Goal: Task Accomplishment & Management: Use online tool/utility

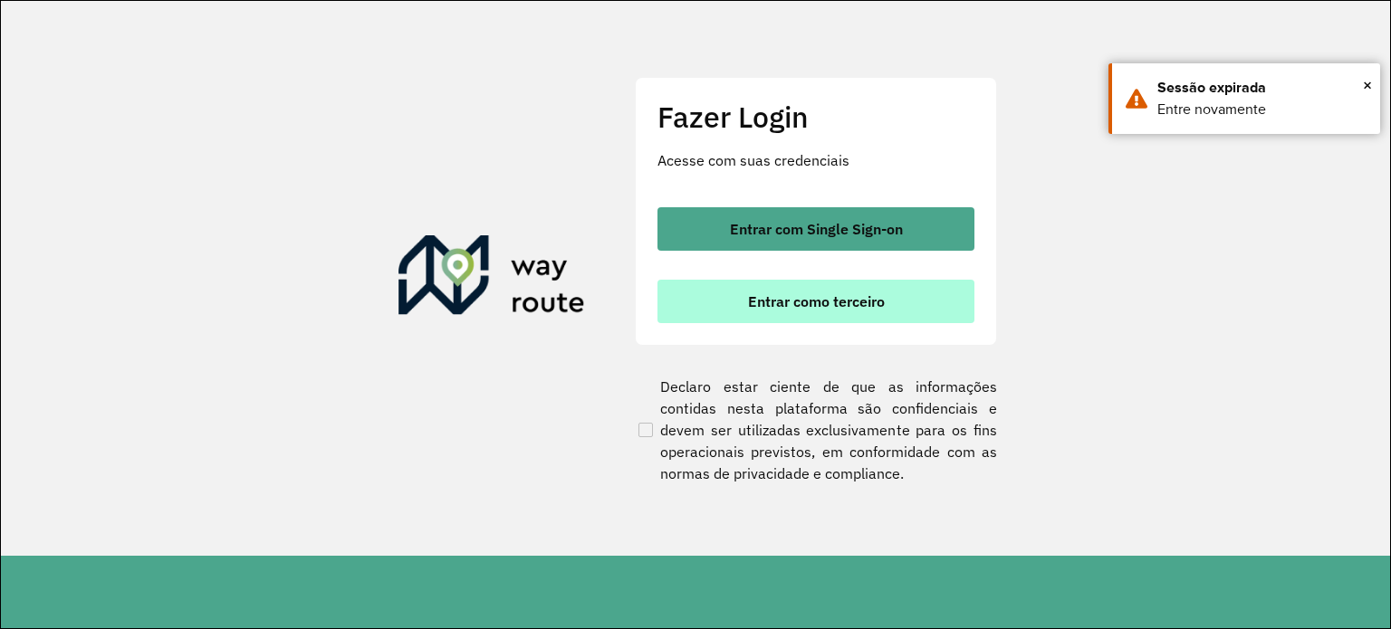
click at [825, 300] on span "Entrar como terceiro" at bounding box center [816, 301] width 137 height 14
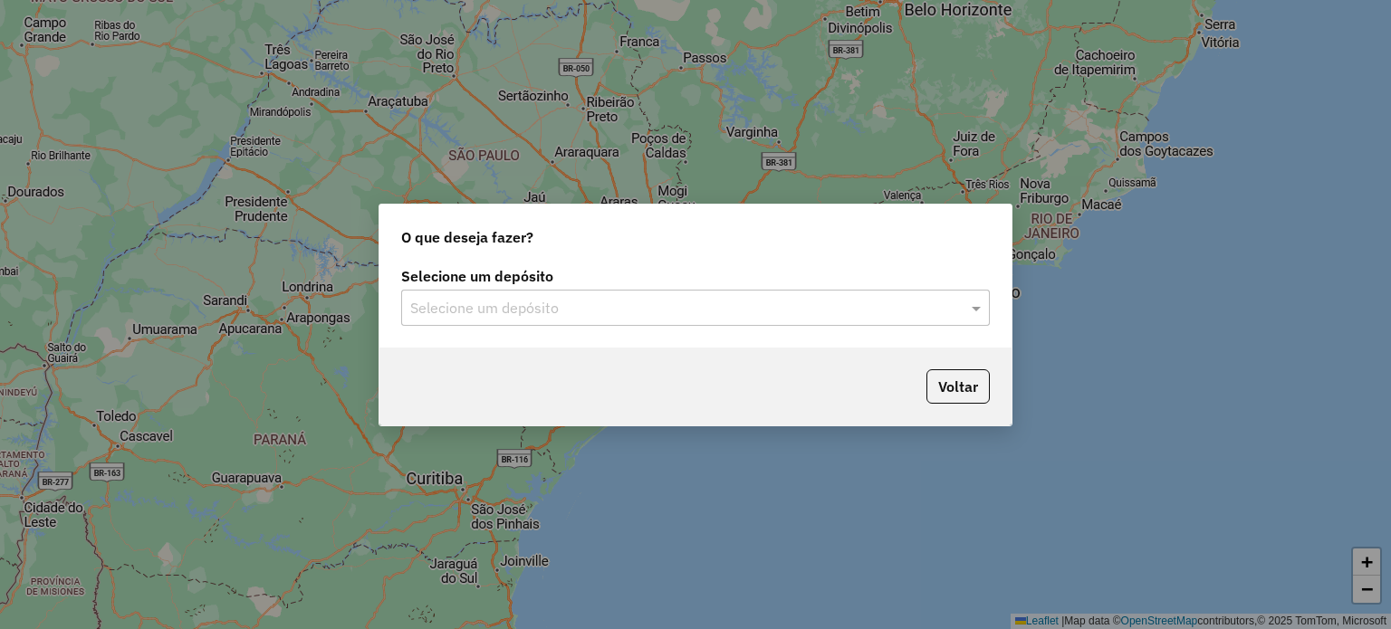
click at [607, 303] on input "text" at bounding box center [677, 309] width 534 height 22
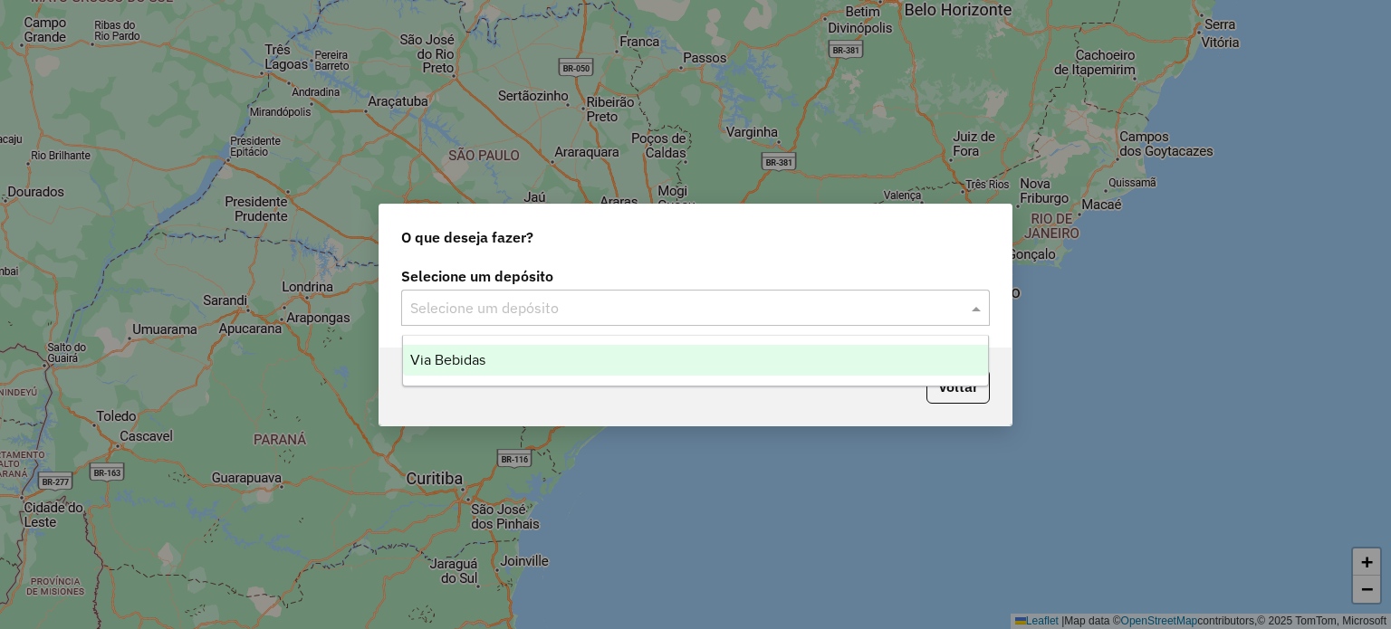
click at [500, 353] on div "Via Bebidas" at bounding box center [696, 360] width 586 height 31
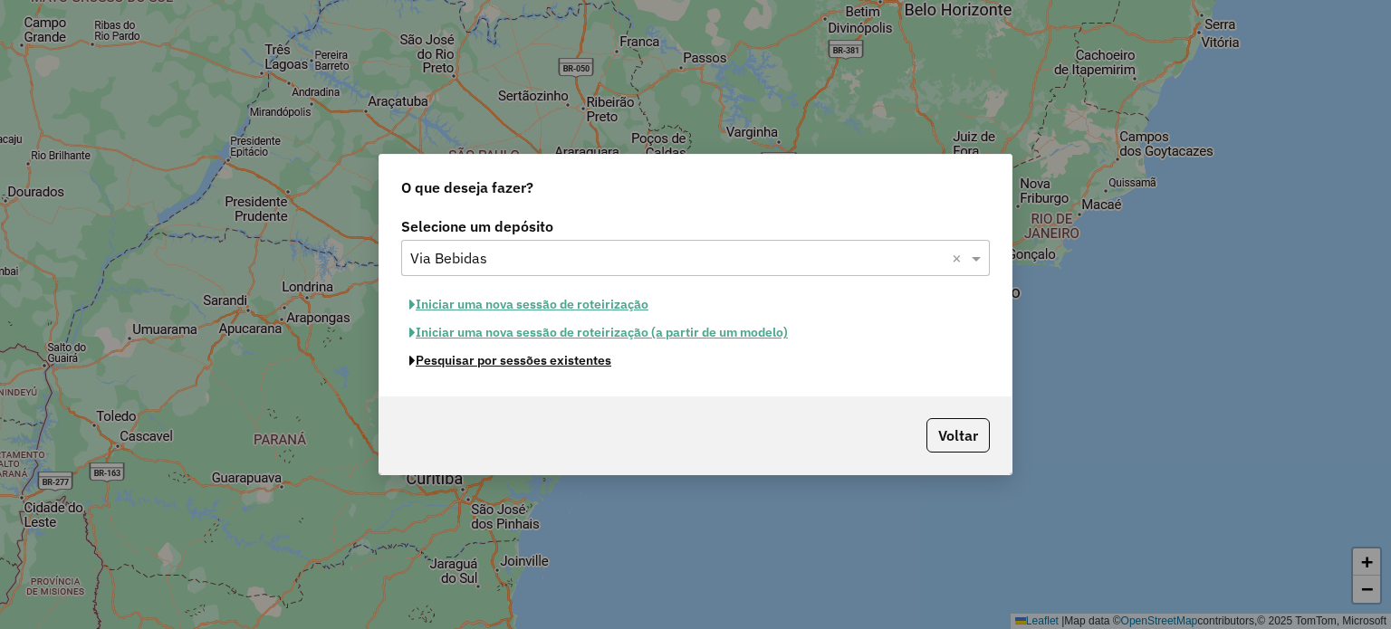
click at [566, 365] on button "Pesquisar por sessões existentes" at bounding box center [510, 361] width 218 height 28
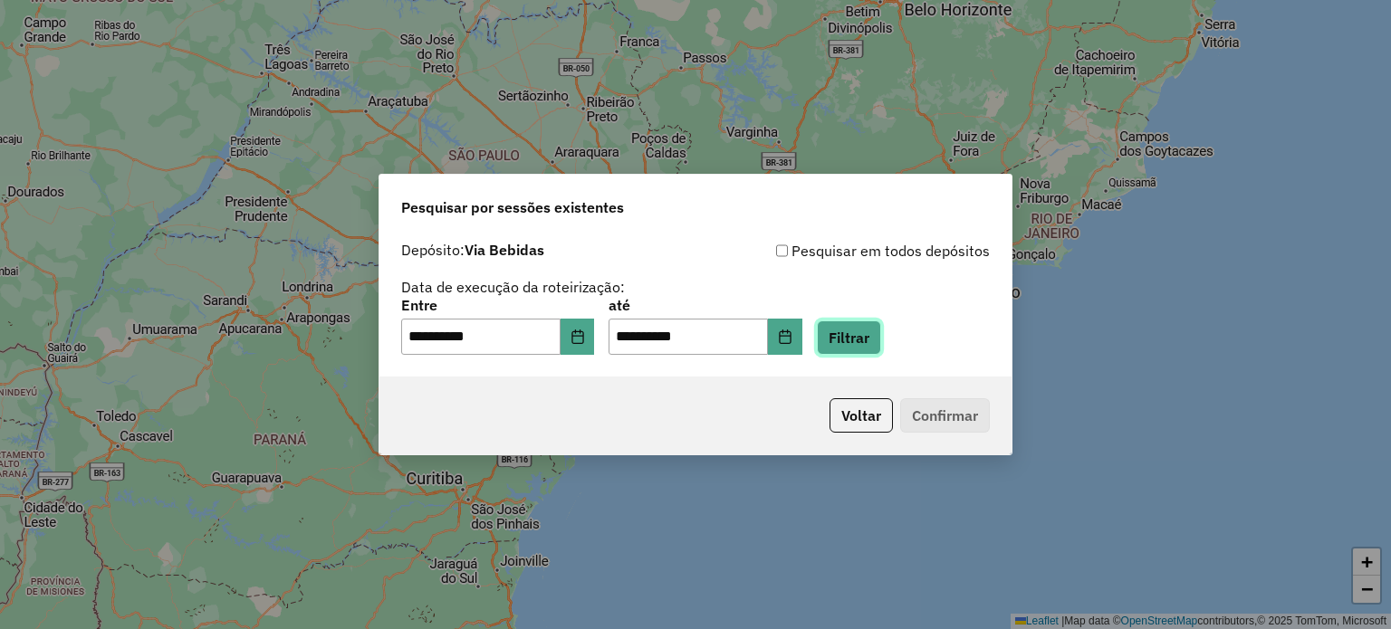
click at [881, 347] on button "Filtrar" at bounding box center [849, 337] width 64 height 34
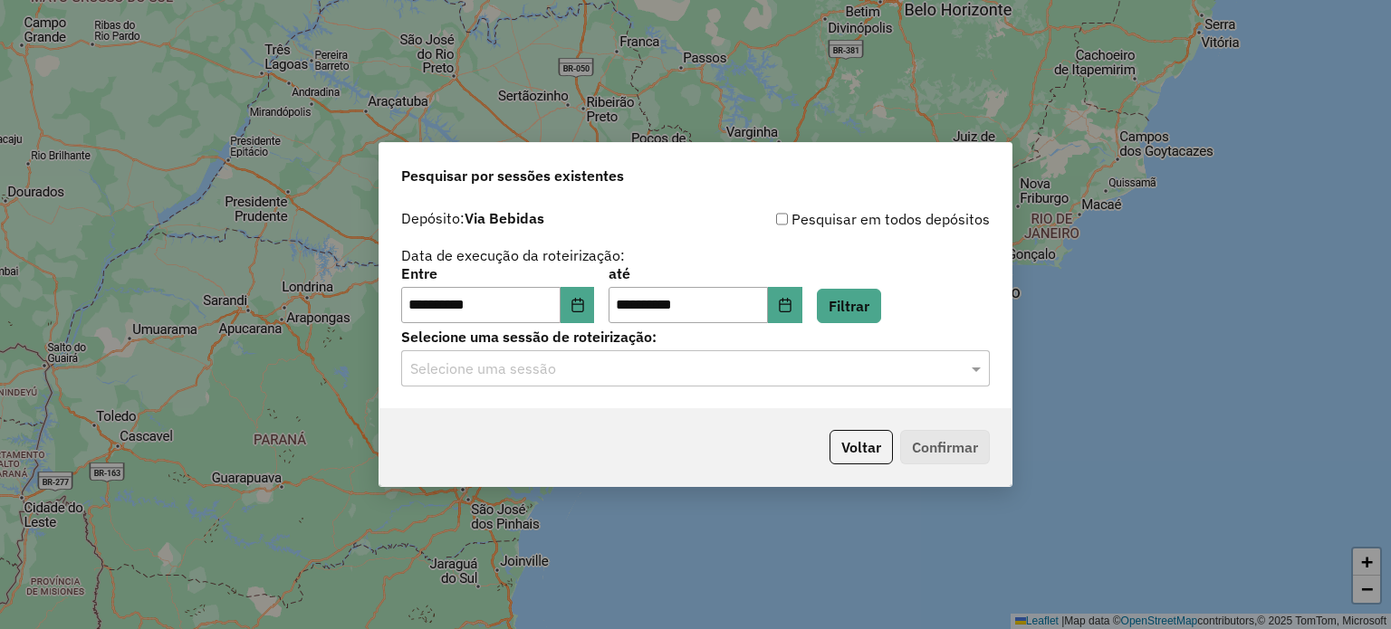
click at [471, 369] on input "text" at bounding box center [677, 370] width 534 height 22
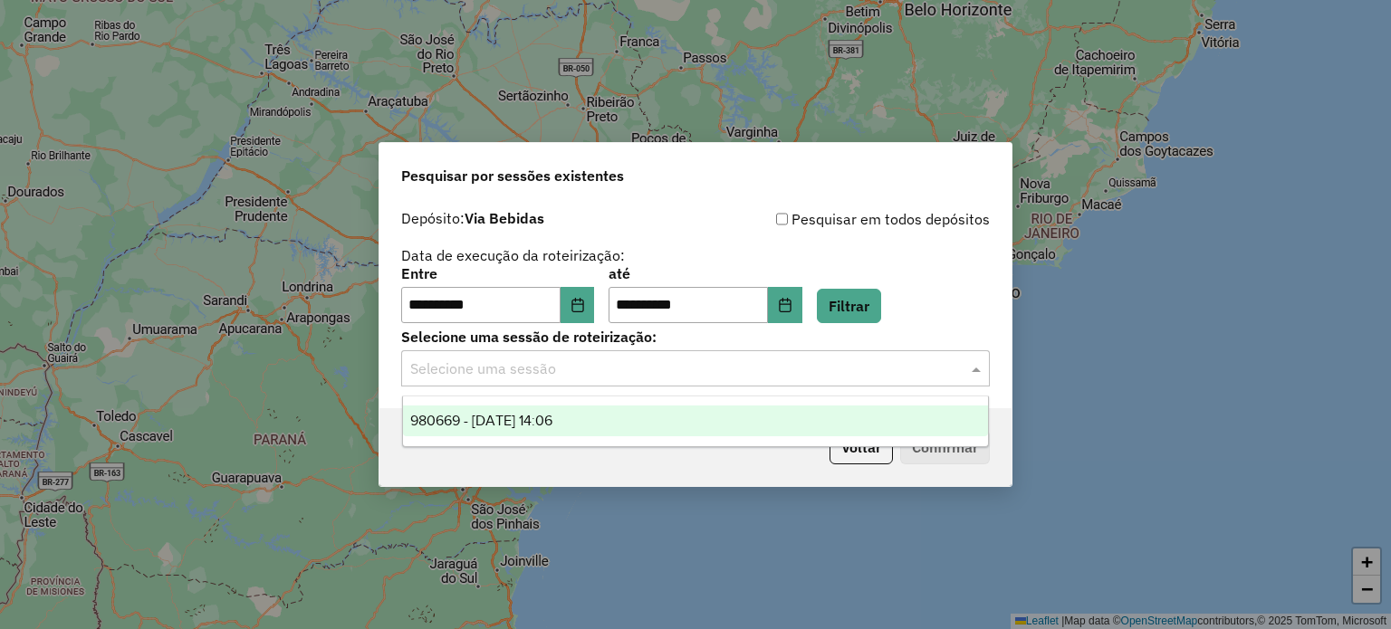
click at [480, 416] on span "980669 - [DATE] 14:06" at bounding box center [481, 420] width 142 height 15
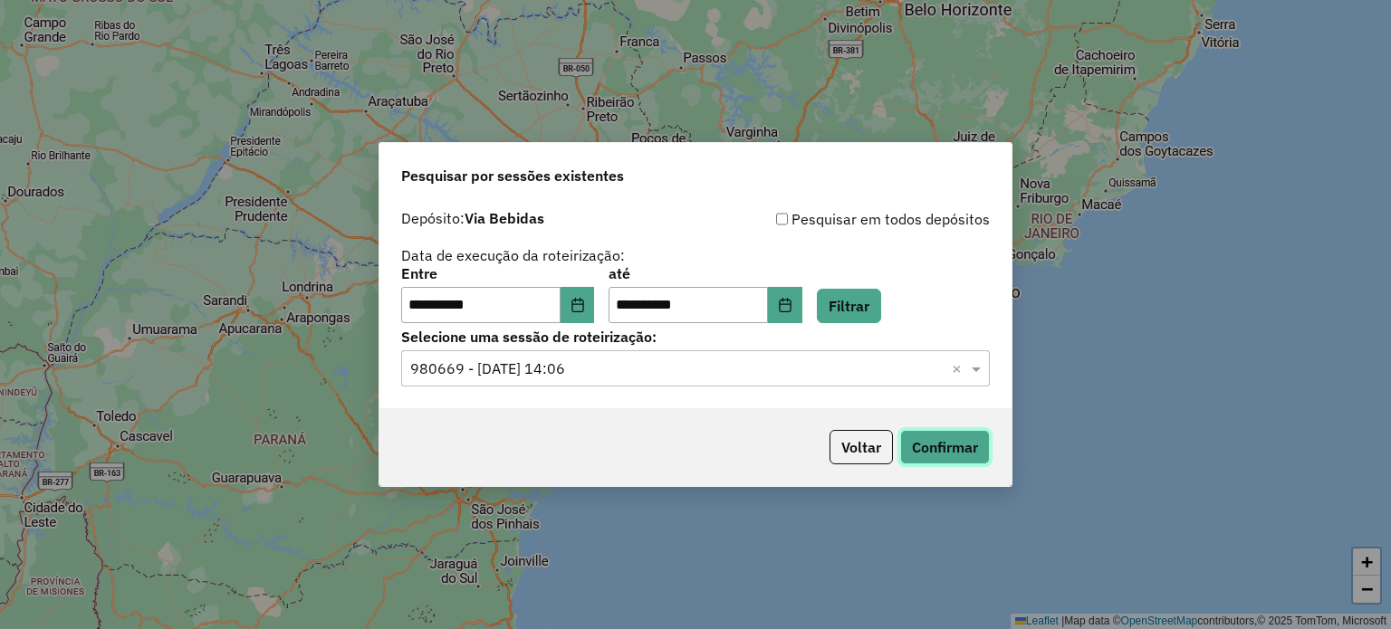
click at [930, 447] on button "Confirmar" at bounding box center [945, 447] width 90 height 34
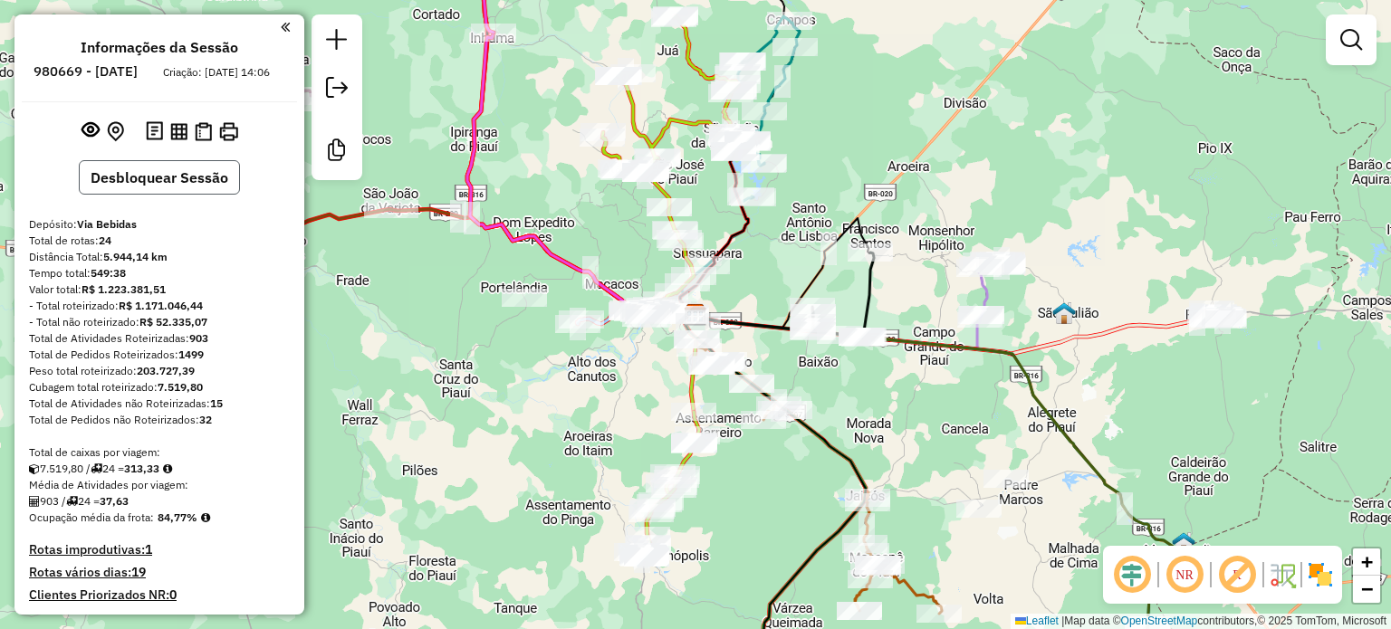
click at [207, 195] on button "Desbloquear Sessão" at bounding box center [159, 177] width 161 height 34
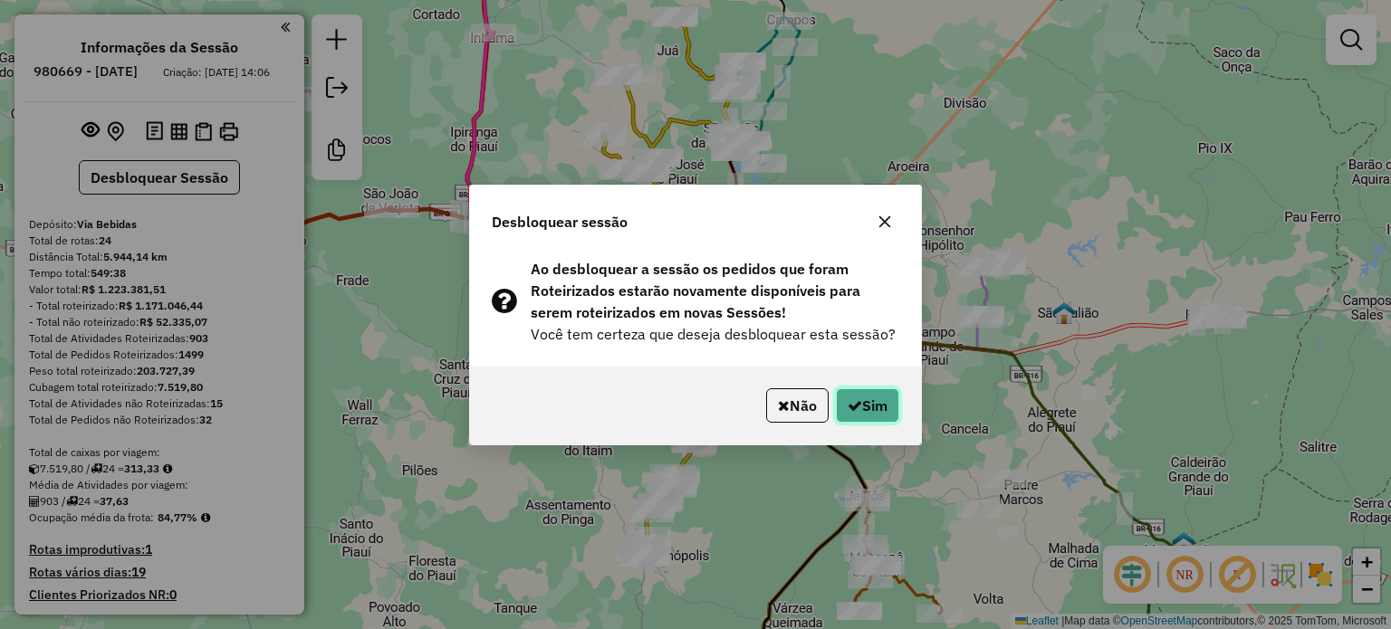
click at [869, 407] on button "Sim" at bounding box center [867, 405] width 63 height 34
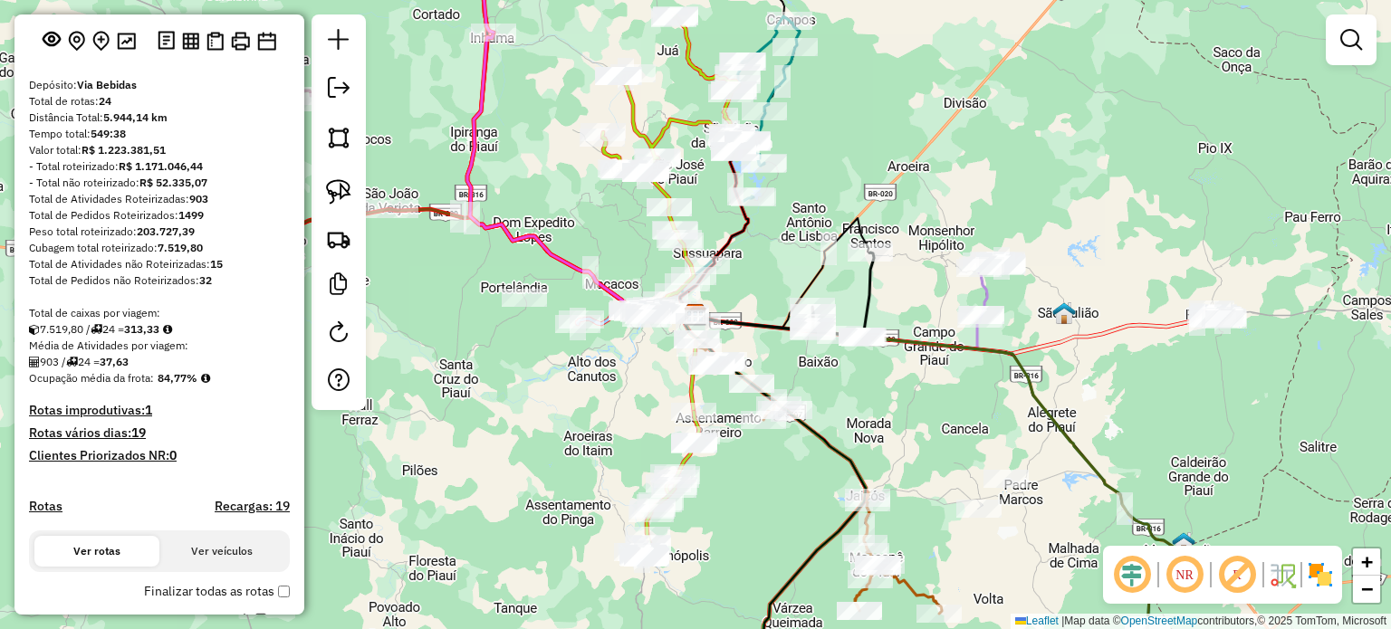
scroll to position [362, 0]
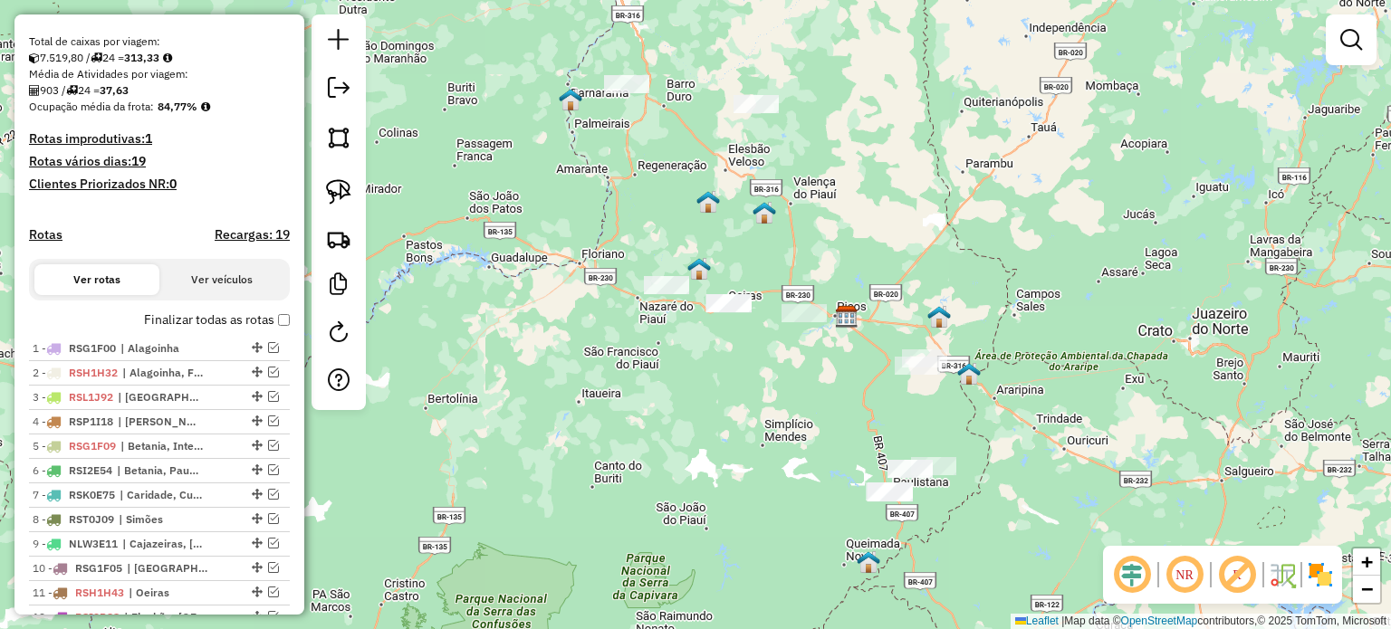
drag, startPoint x: 600, startPoint y: 454, endPoint x: 790, endPoint y: 434, distance: 191.2
click at [791, 438] on div "Janela de atendimento Grade de atendimento Capacidade Transportadoras Veículos …" at bounding box center [695, 314] width 1391 height 629
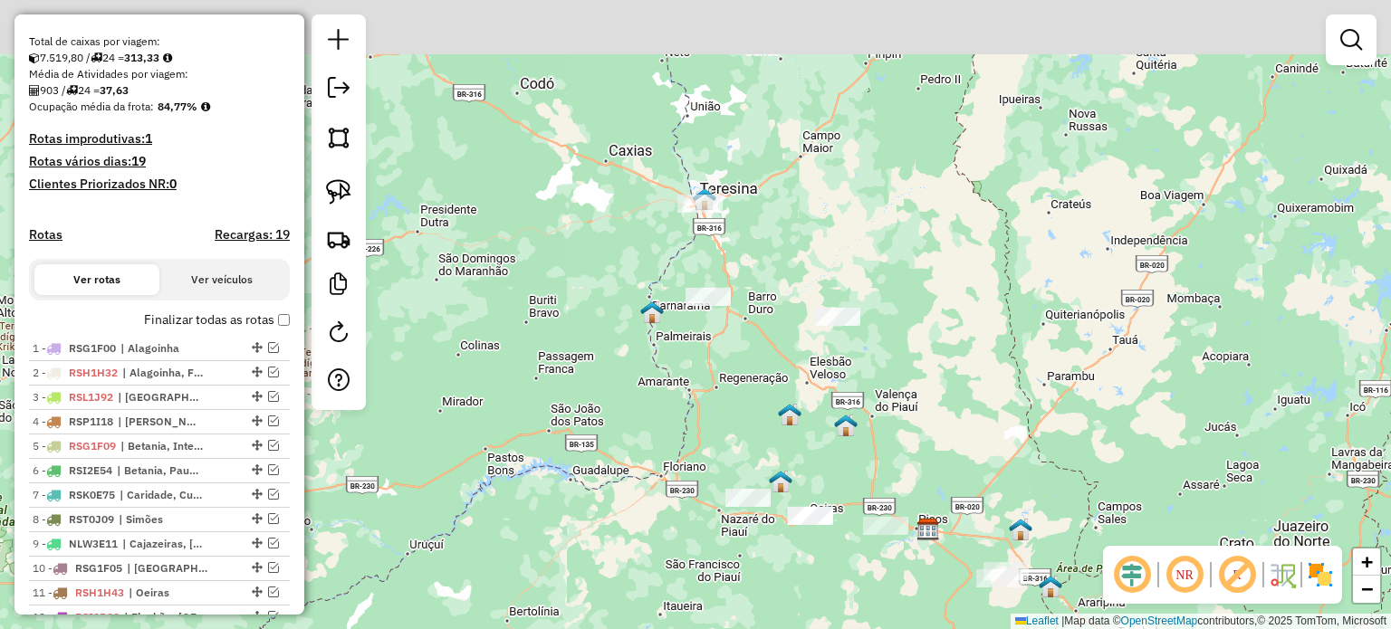
drag, startPoint x: 691, startPoint y: 187, endPoint x: 775, endPoint y: 373, distance: 203.8
click at [775, 378] on div "Janela de atendimento Grade de atendimento Capacidade Transportadoras Veículos …" at bounding box center [695, 314] width 1391 height 629
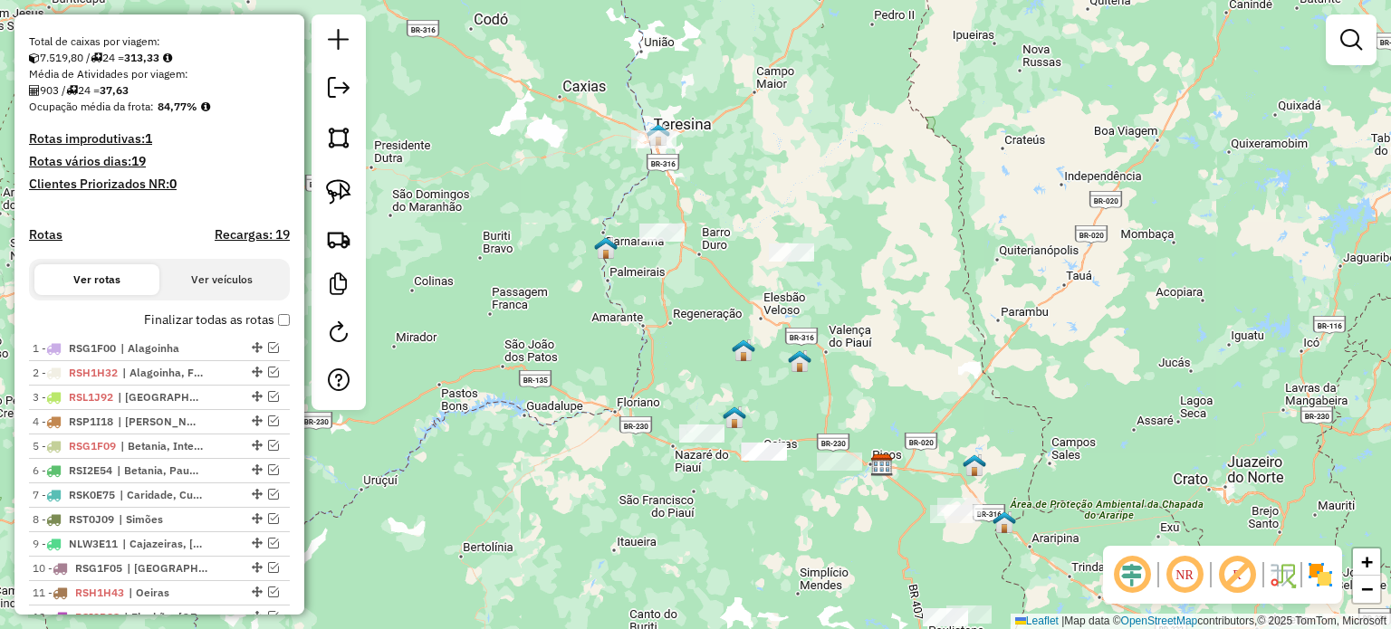
drag, startPoint x: 742, startPoint y: 326, endPoint x: 648, endPoint y: 181, distance: 172.8
click at [649, 183] on div "Janela de atendimento Grade de atendimento Capacidade Transportadoras Veículos …" at bounding box center [695, 314] width 1391 height 629
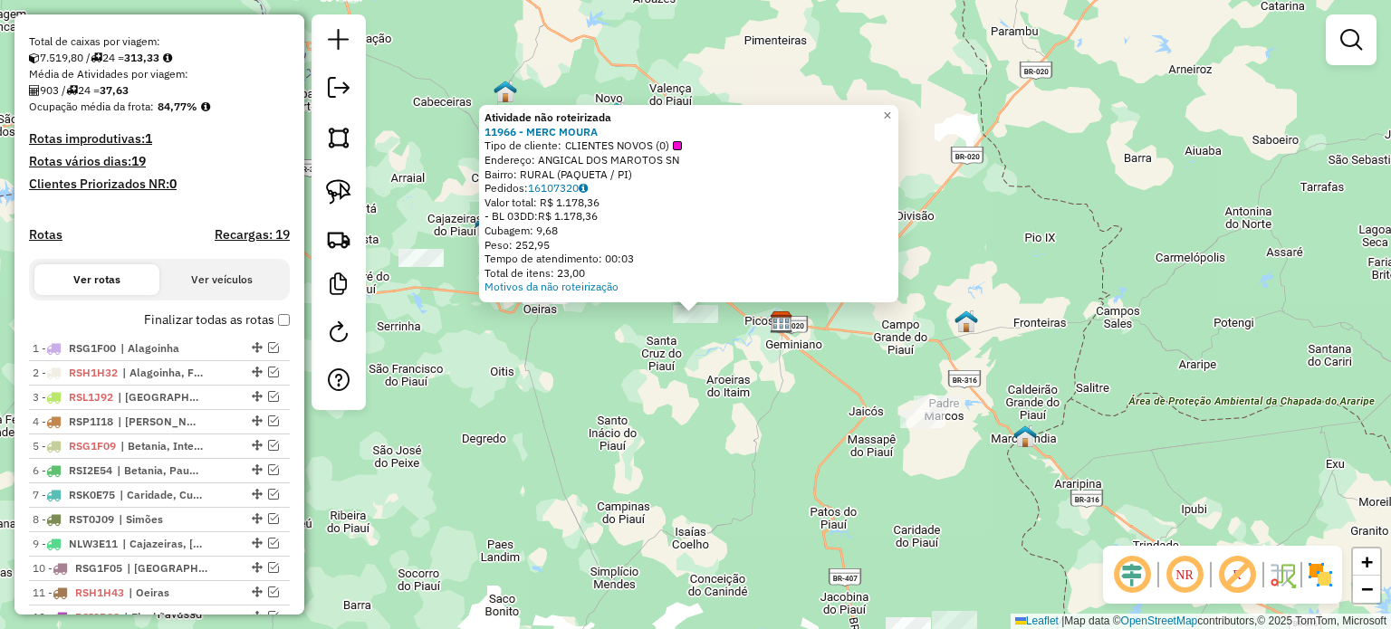
click at [779, 405] on div "Atividade não roteirizada 11966 - MERC MOURA Tipo de cliente: CLIENTES NOVOS (0…" at bounding box center [695, 314] width 1391 height 629
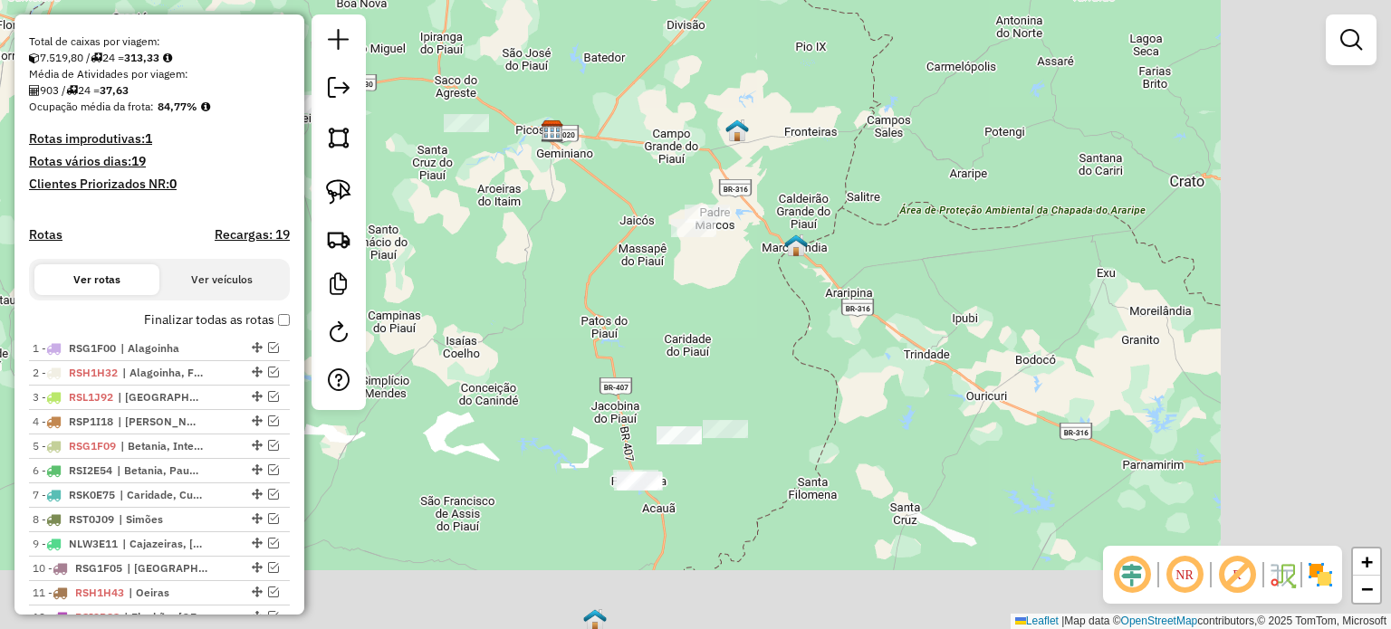
drag, startPoint x: 858, startPoint y: 466, endPoint x: 629, endPoint y: 275, distance: 298.2
click at [629, 275] on div "Janela de atendimento Grade de atendimento Capacidade Transportadoras Veículos …" at bounding box center [695, 314] width 1391 height 629
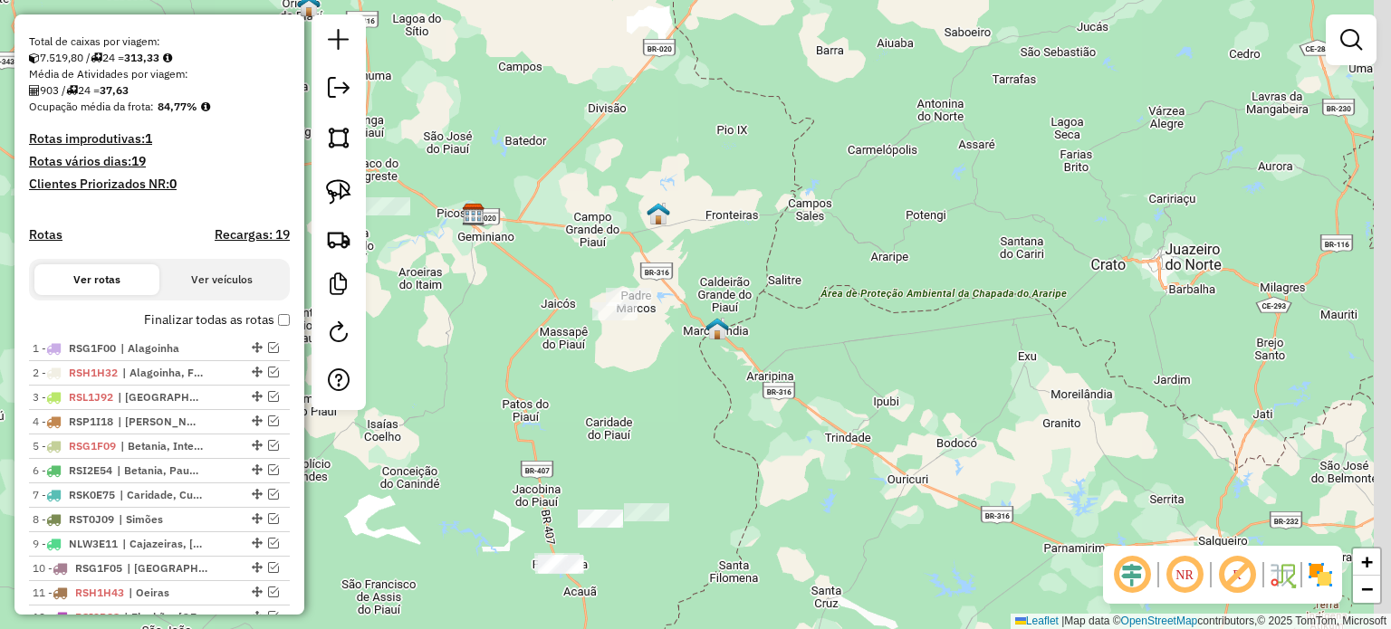
drag, startPoint x: 693, startPoint y: 181, endPoint x: 612, endPoint y: 238, distance: 99.5
click at [634, 240] on div "Janela de atendimento Grade de atendimento Capacidade Transportadoras Veículos …" at bounding box center [695, 314] width 1391 height 629
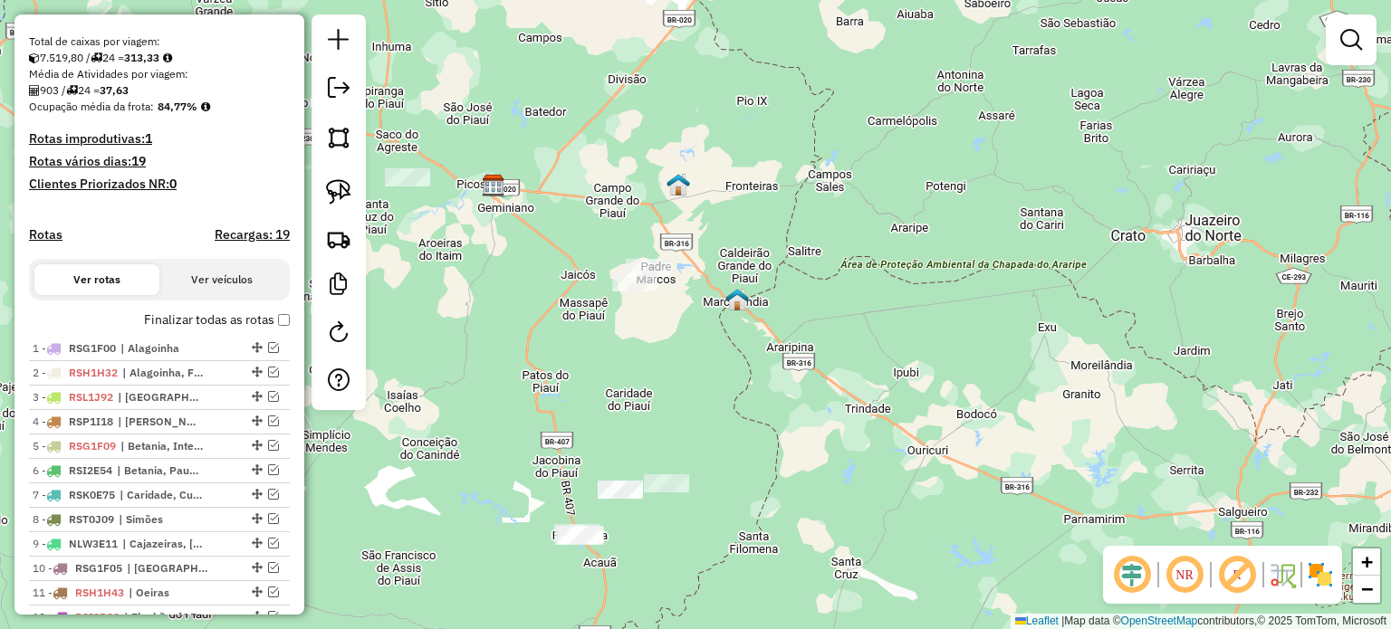
drag, startPoint x: 351, startPoint y: 186, endPoint x: 362, endPoint y: 189, distance: 11.2
click at [352, 186] on link at bounding box center [339, 192] width 40 height 40
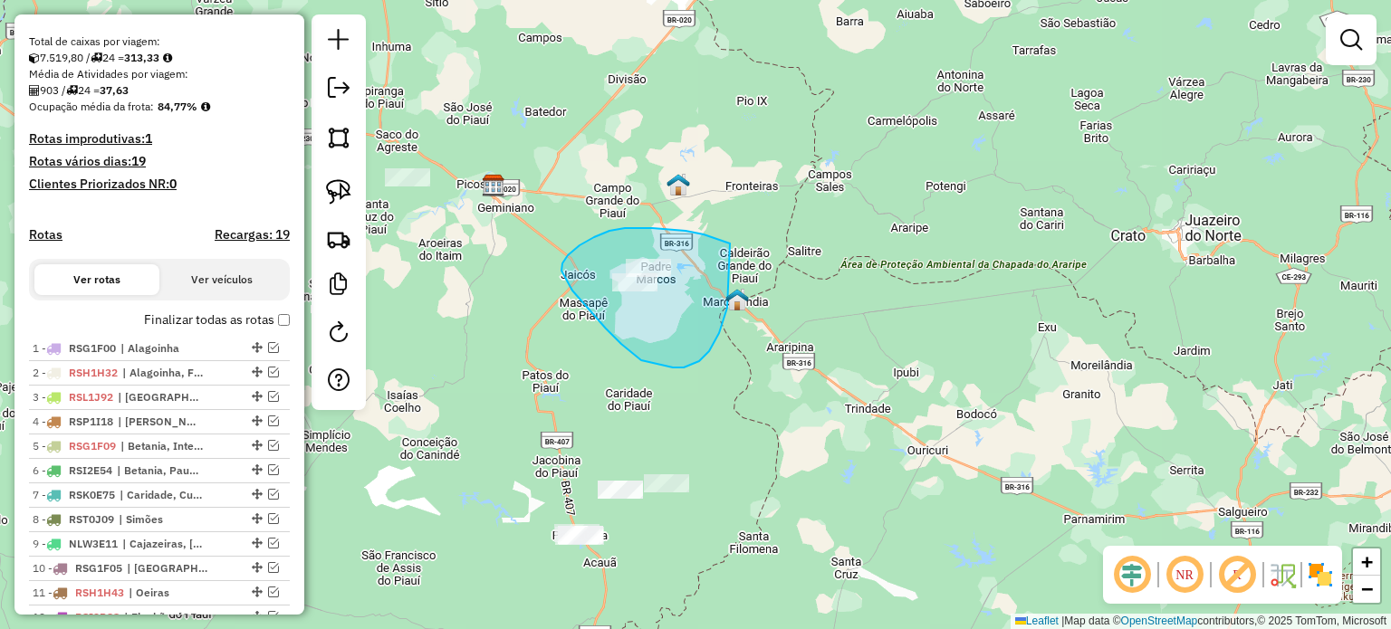
drag, startPoint x: 652, startPoint y: 228, endPoint x: 724, endPoint y: 287, distance: 93.3
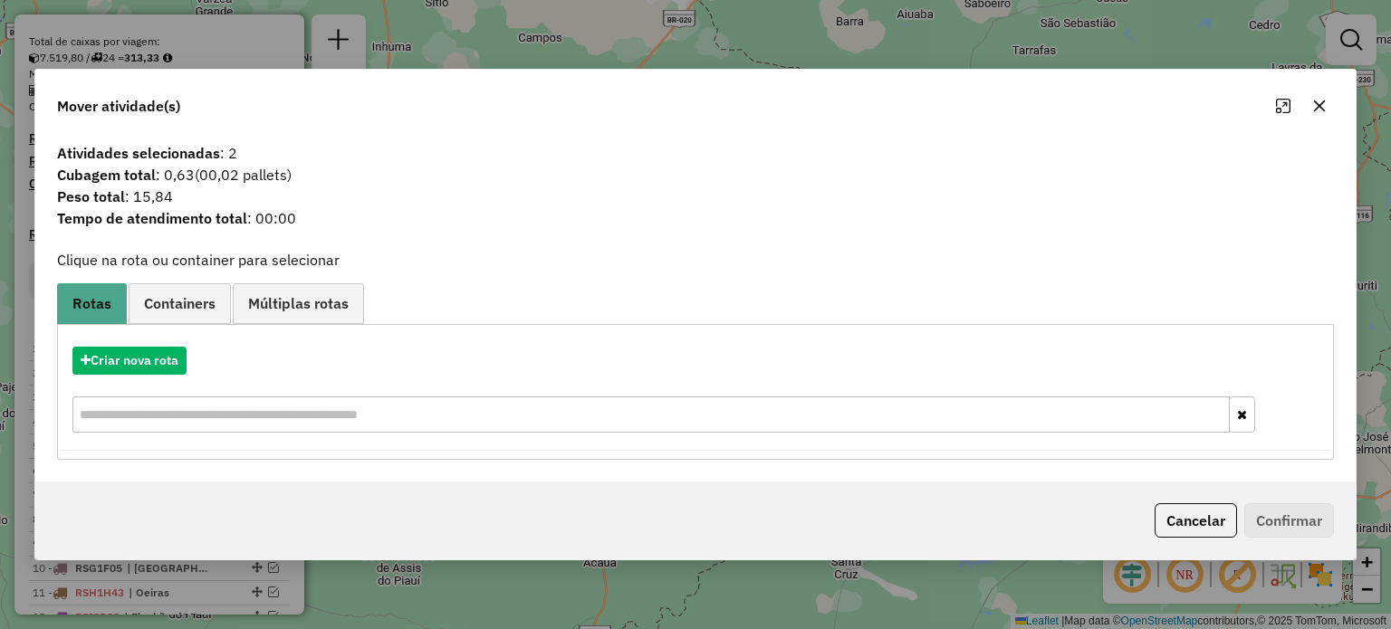
click at [1319, 110] on icon "button" at bounding box center [1319, 106] width 14 height 14
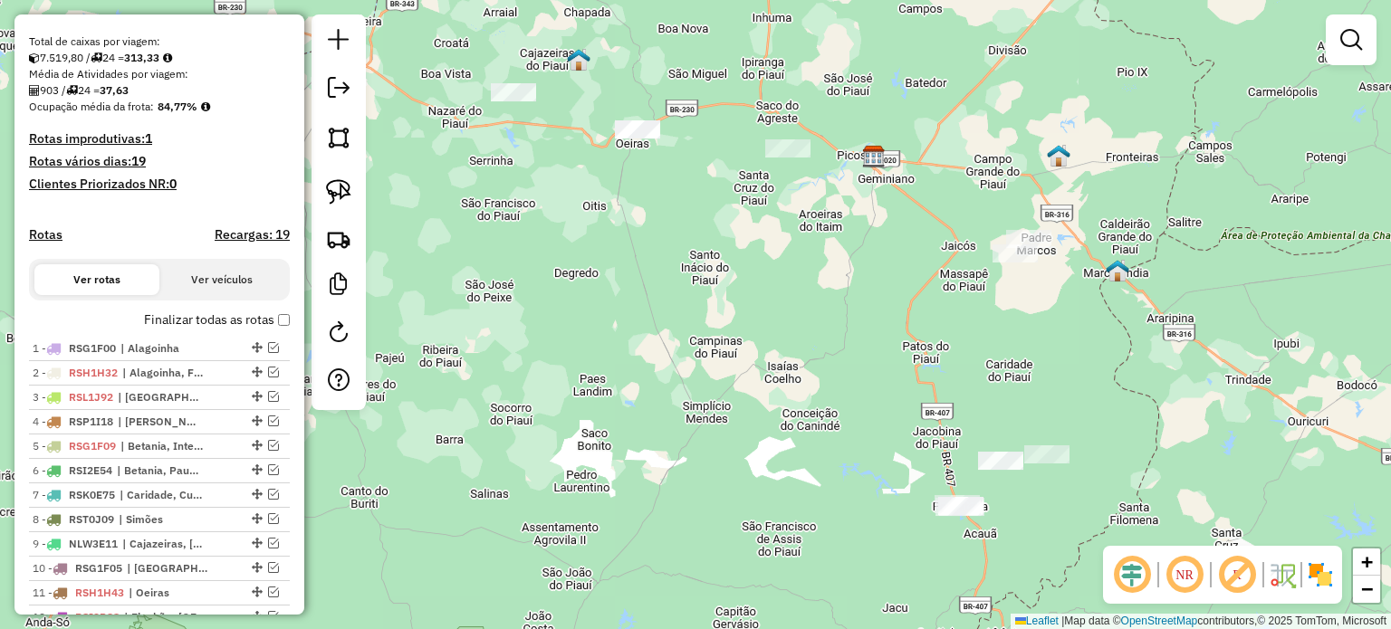
drag, startPoint x: 546, startPoint y: 413, endPoint x: 939, endPoint y: 428, distance: 393.2
click at [939, 436] on div "Janela de atendimento Grade de atendimento Capacidade Transportadoras Veículos …" at bounding box center [695, 314] width 1391 height 629
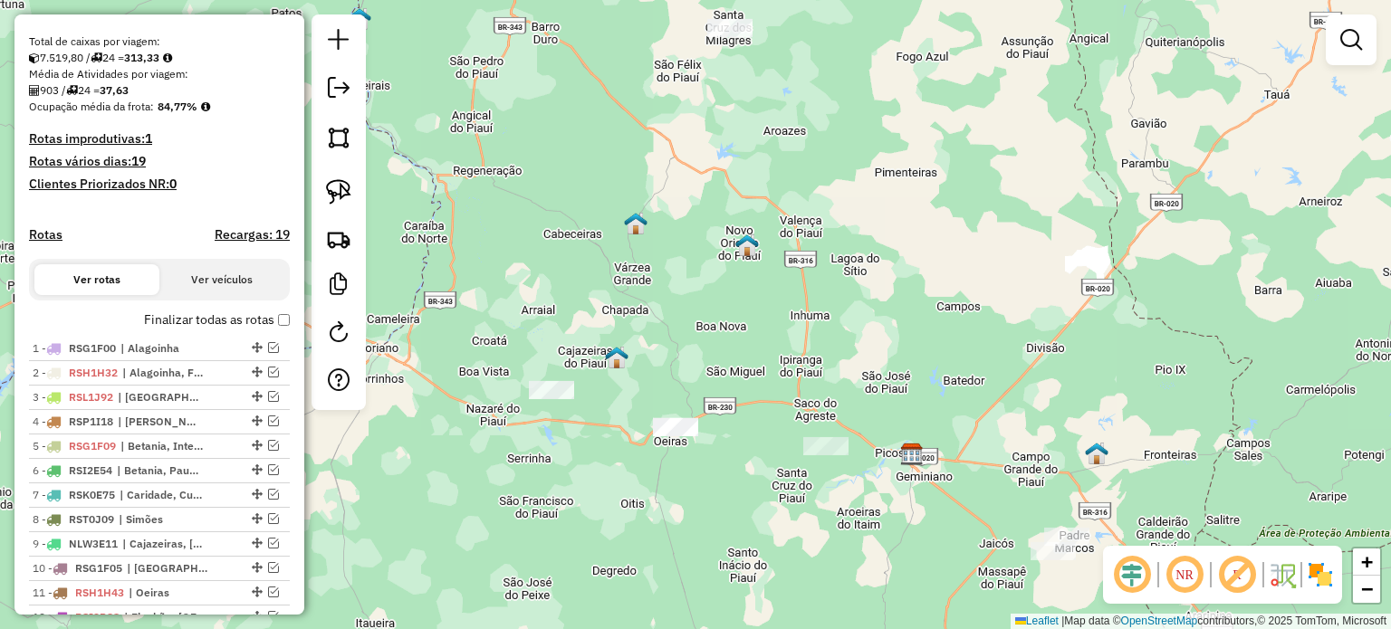
drag, startPoint x: 636, startPoint y: 175, endPoint x: 650, endPoint y: 387, distance: 213.2
click at [652, 401] on div "Janela de atendimento Grade de atendimento Capacidade Transportadoras Veículos …" at bounding box center [695, 314] width 1391 height 629
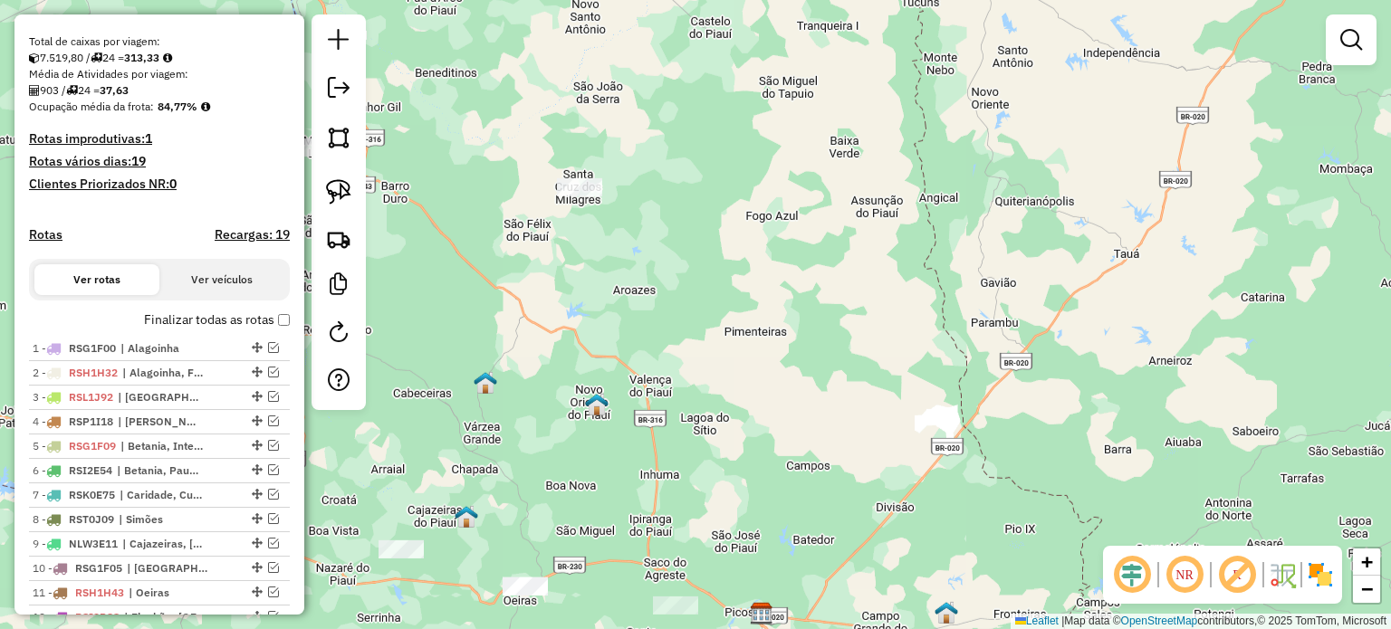
drag, startPoint x: 650, startPoint y: 311, endPoint x: 501, endPoint y: 399, distance: 173.7
click at [500, 473] on div "Janela de atendimento Grade de atendimento Capacidade Transportadoras Veículos …" at bounding box center [695, 314] width 1391 height 629
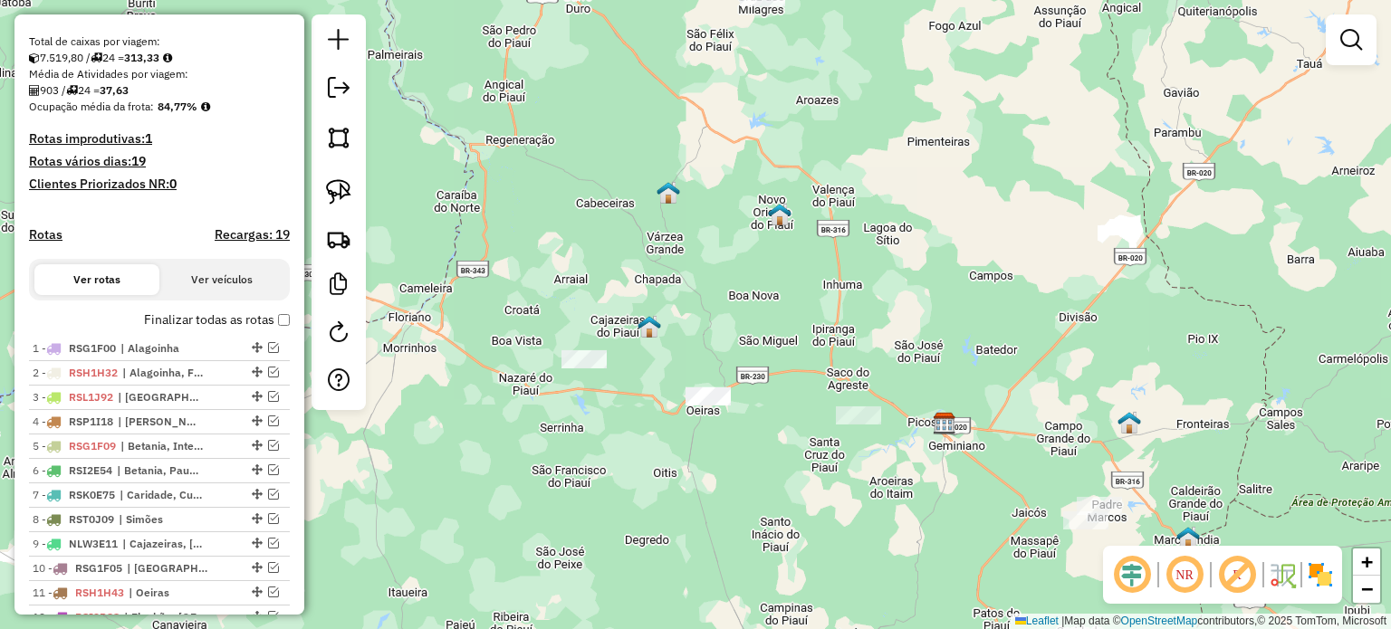
drag, startPoint x: 508, startPoint y: 368, endPoint x: 530, endPoint y: 137, distance: 232.8
click at [675, 158] on div "Janela de atendimento Grade de atendimento Capacidade Transportadoras Veículos …" at bounding box center [695, 314] width 1391 height 629
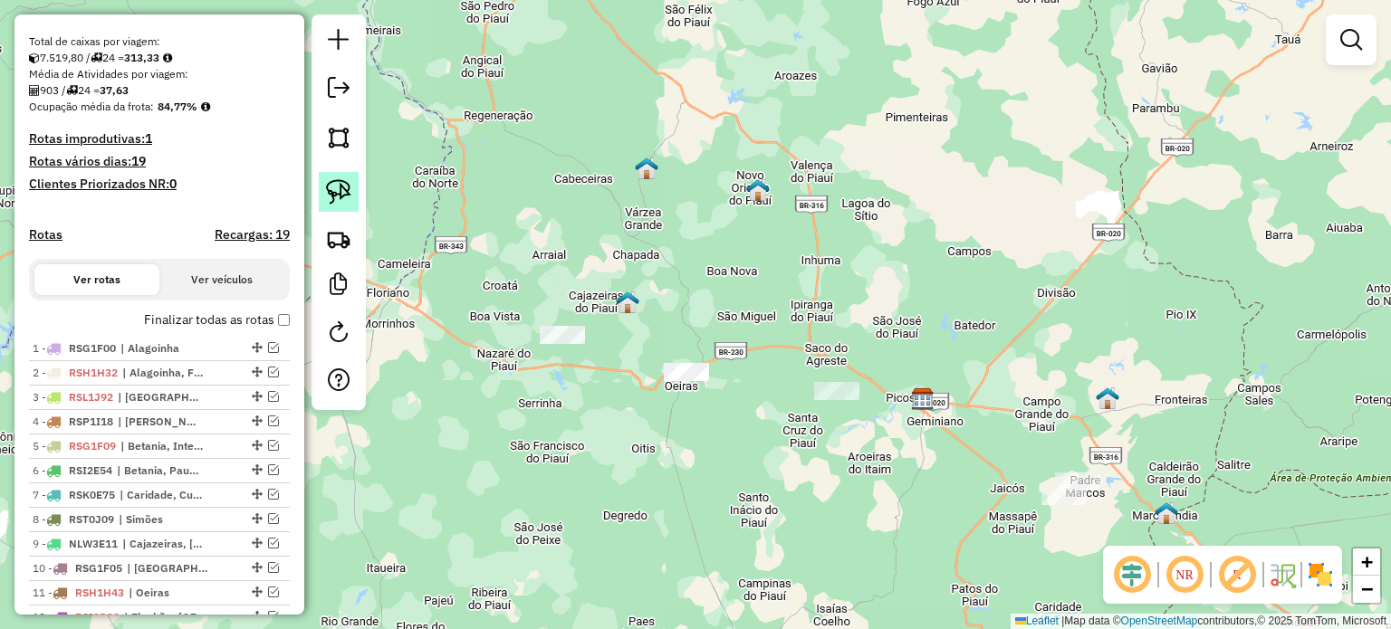
click at [339, 179] on img at bounding box center [338, 191] width 25 height 25
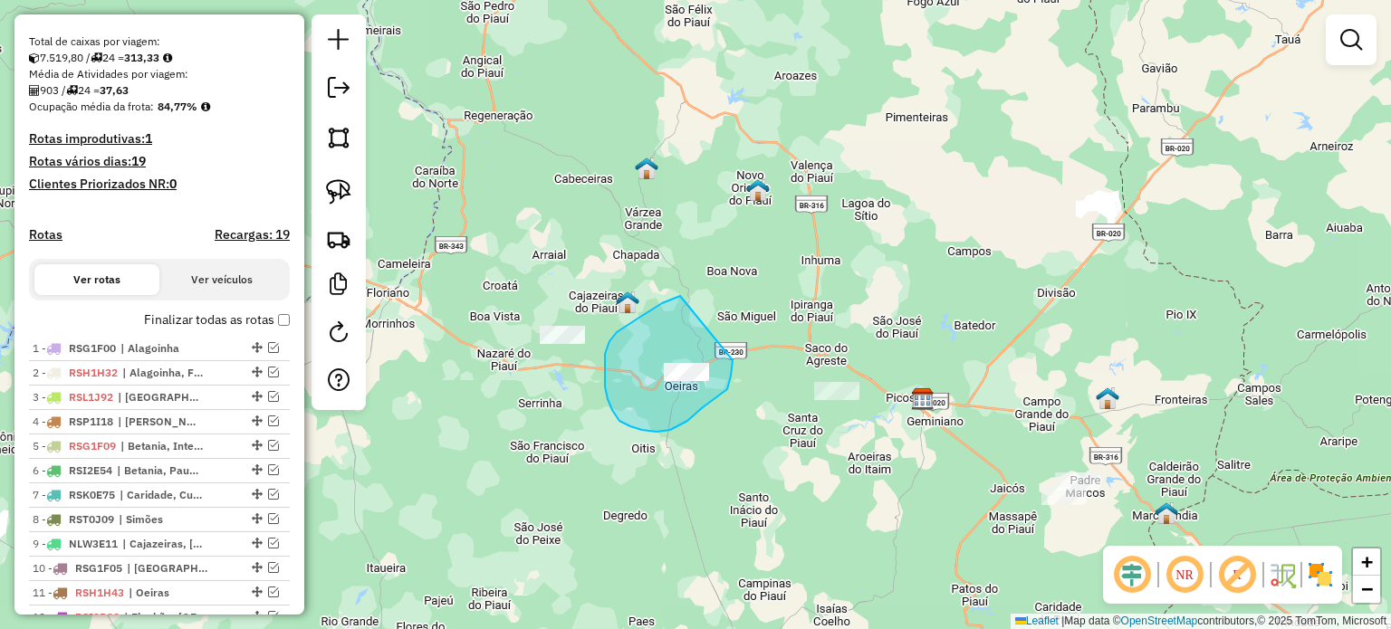
drag, startPoint x: 604, startPoint y: 376, endPoint x: 732, endPoint y: 352, distance: 129.8
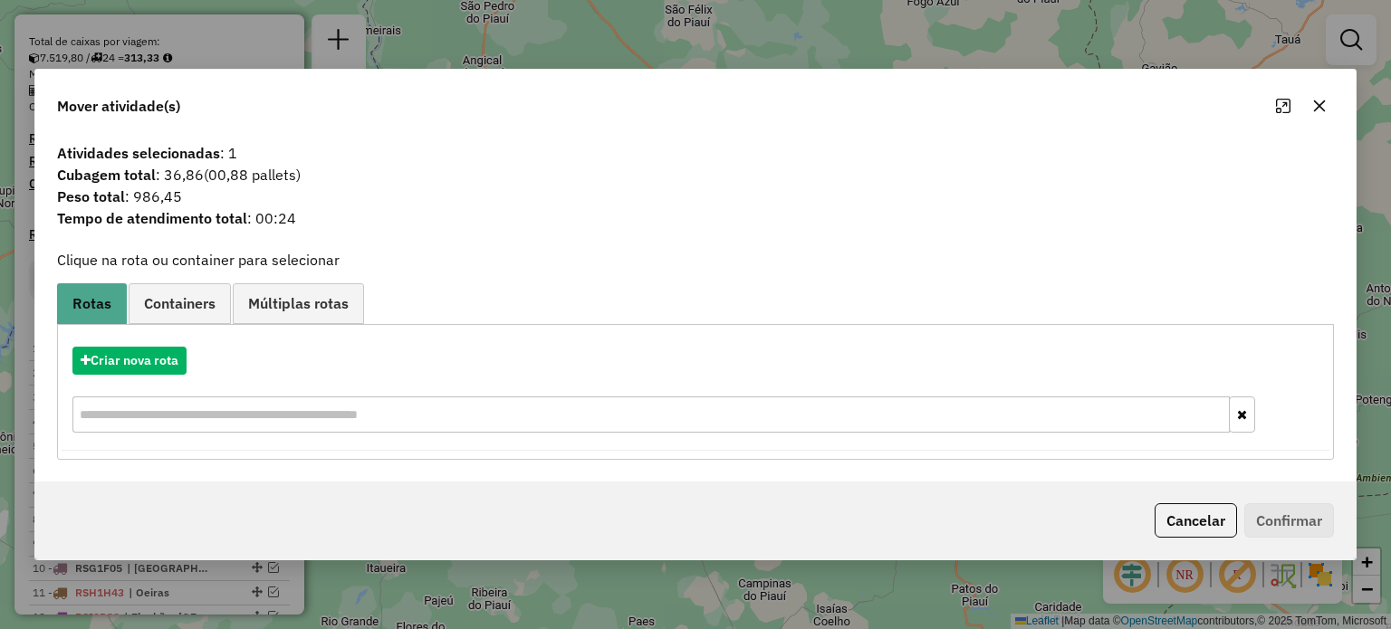
drag, startPoint x: 1318, startPoint y: 104, endPoint x: 1304, endPoint y: 100, distance: 15.2
click at [1318, 104] on icon "button" at bounding box center [1319, 106] width 14 height 14
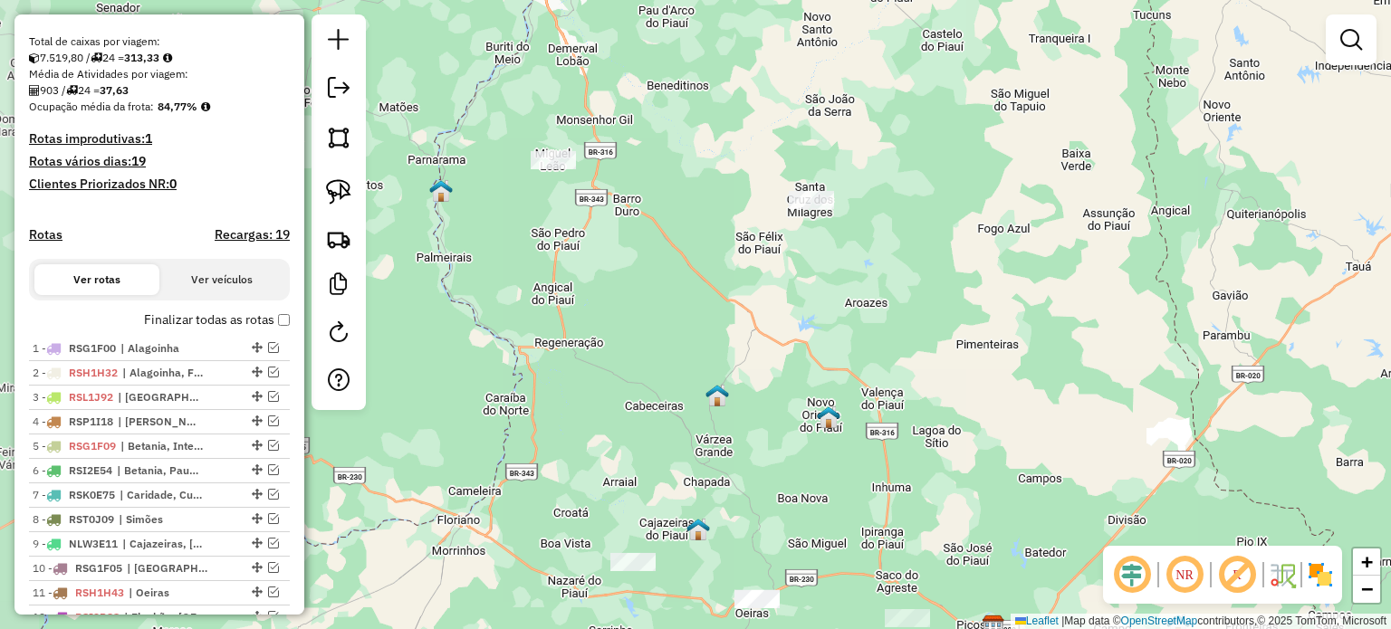
drag, startPoint x: 746, startPoint y: 249, endPoint x: 782, endPoint y: 401, distance: 156.3
click at [781, 399] on div "Janela de atendimento Grade de atendimento Capacidade Transportadoras Veículos …" at bounding box center [695, 314] width 1391 height 629
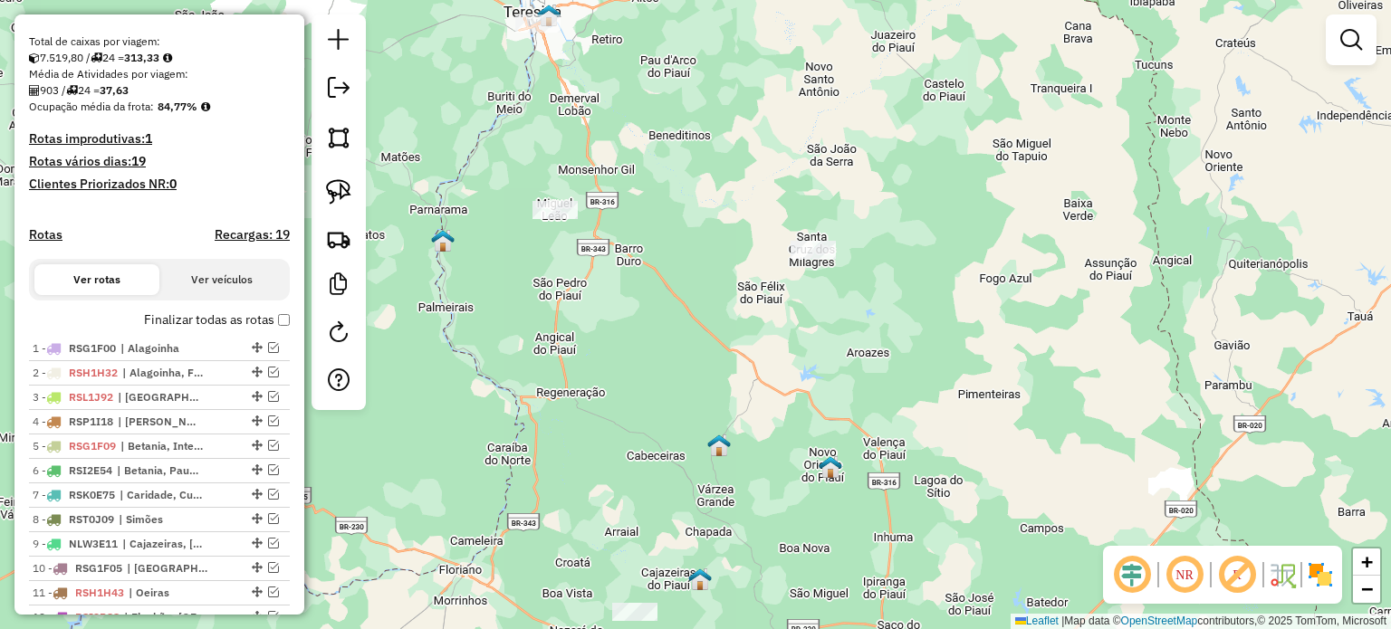
drag, startPoint x: 765, startPoint y: 163, endPoint x: 761, endPoint y: 305, distance: 142.2
click at [761, 306] on div "Janela de atendimento Grade de atendimento Capacidade Transportadoras Veículos …" at bounding box center [695, 314] width 1391 height 629
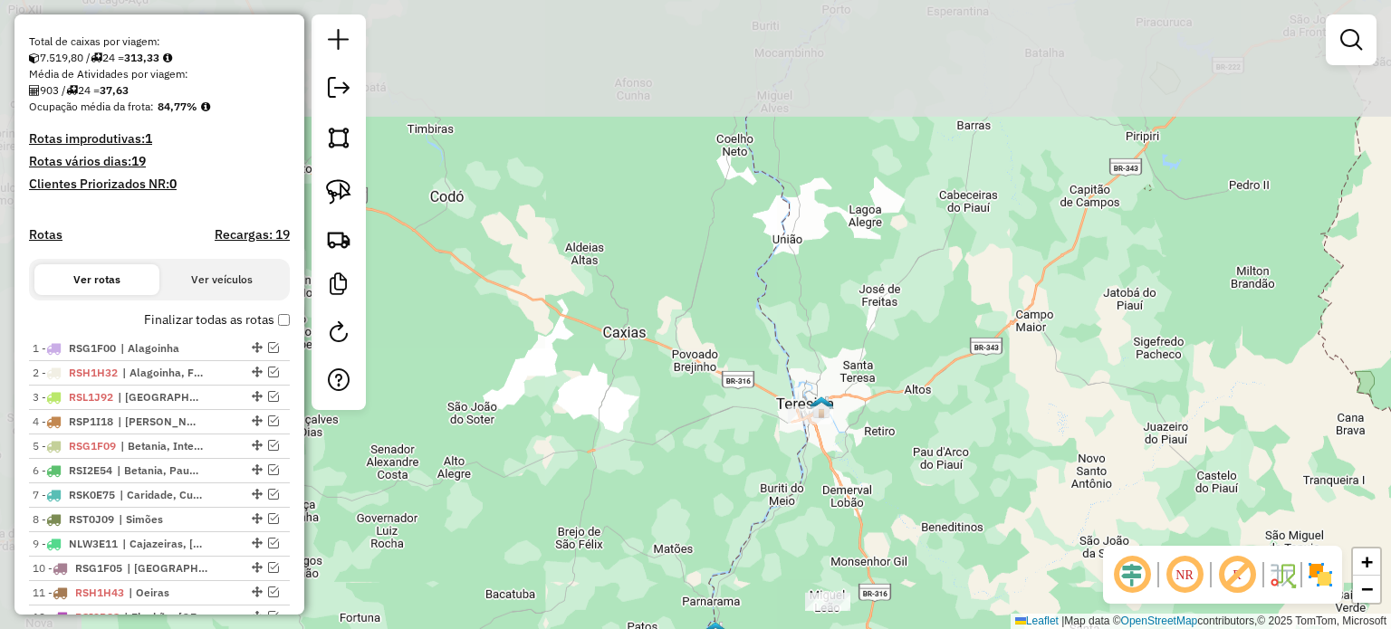
drag, startPoint x: 695, startPoint y: 131, endPoint x: 971, endPoint y: 401, distance: 386.0
click at [974, 416] on div "Janela de atendimento Grade de atendimento Capacidade Transportadoras Veículos …" at bounding box center [695, 314] width 1391 height 629
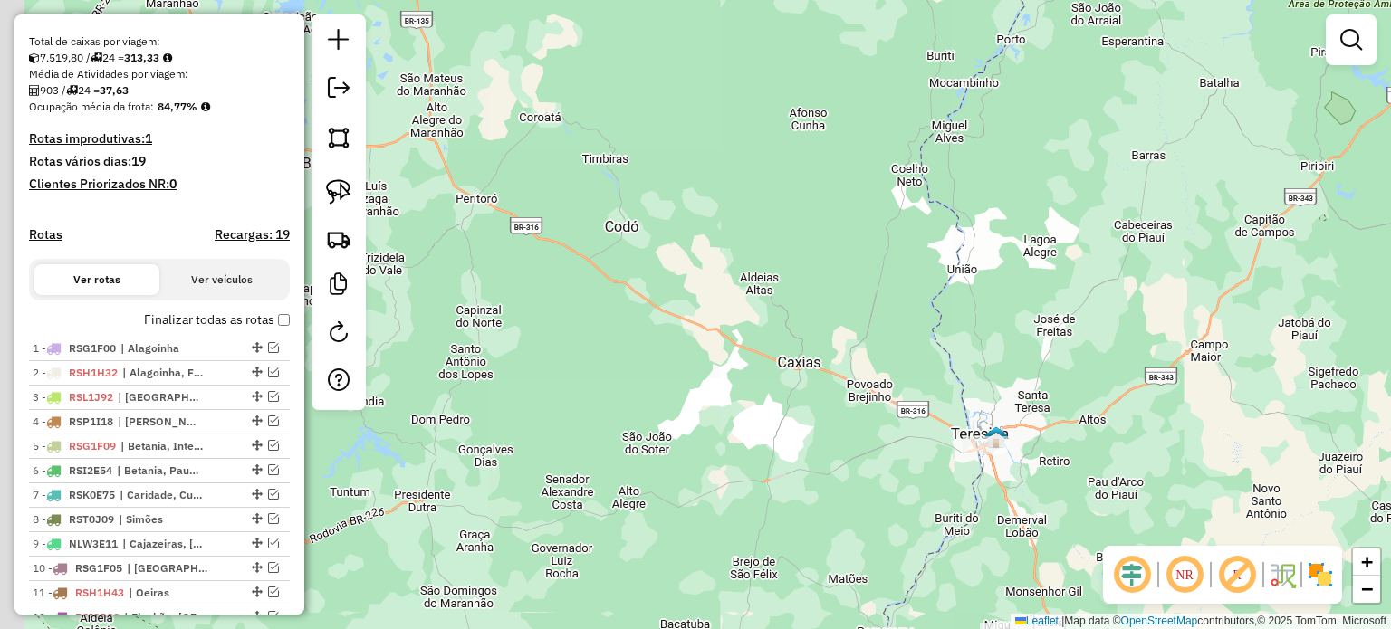
drag, startPoint x: 732, startPoint y: 232, endPoint x: 902, endPoint y: 308, distance: 185.6
click at [904, 310] on div "Janela de atendimento Grade de atendimento Capacidade Transportadoras Veículos …" at bounding box center [695, 314] width 1391 height 629
